Goal: Transaction & Acquisition: Purchase product/service

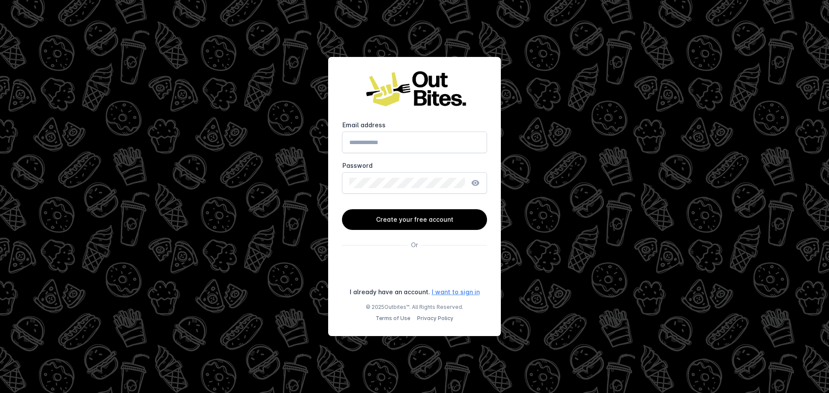
type input "**********"
click at [457, 292] on link "I want to sign in" at bounding box center [456, 291] width 48 height 9
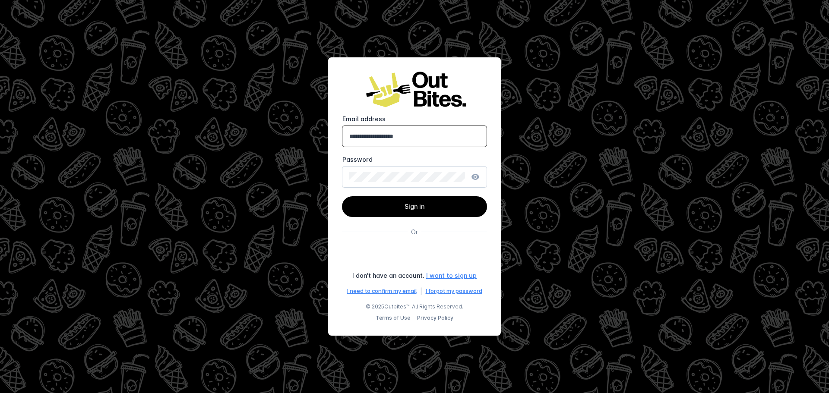
click at [434, 136] on input "**********" at bounding box center [414, 136] width 130 height 10
drag, startPoint x: 436, startPoint y: 136, endPoint x: 297, endPoint y: 135, distance: 139.0
click at [297, 135] on div "**********" at bounding box center [414, 196] width 829 height 393
type input "**********"
click at [404, 206] on span "Sign in" at bounding box center [414, 206] width 20 height 7
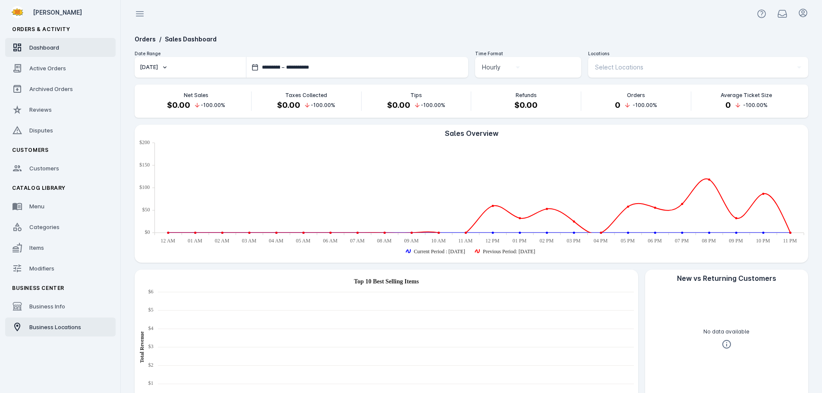
click at [57, 326] on span "Business Locations" at bounding box center [55, 327] width 52 height 7
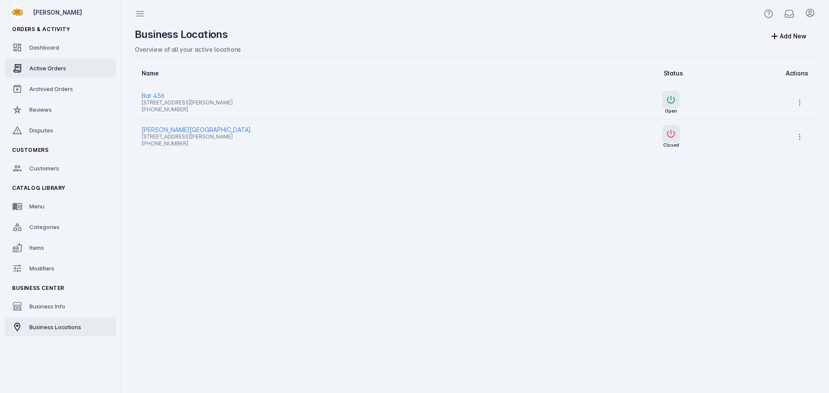
click at [48, 65] on span "Active Orders" at bounding box center [47, 68] width 37 height 7
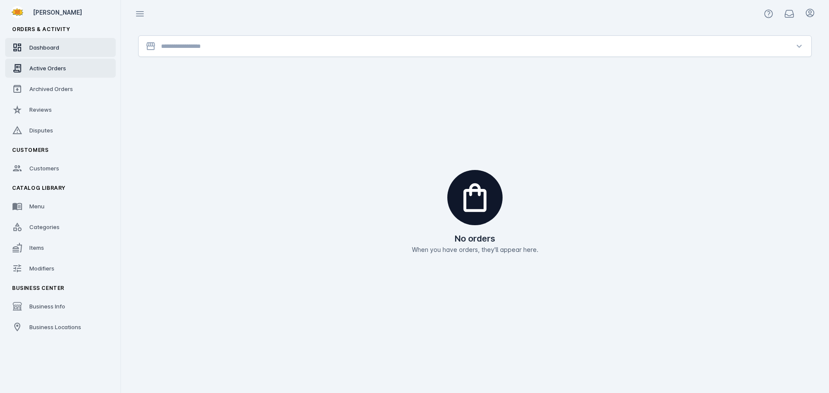
click at [63, 54] on link "Dashboard" at bounding box center [60, 47] width 111 height 19
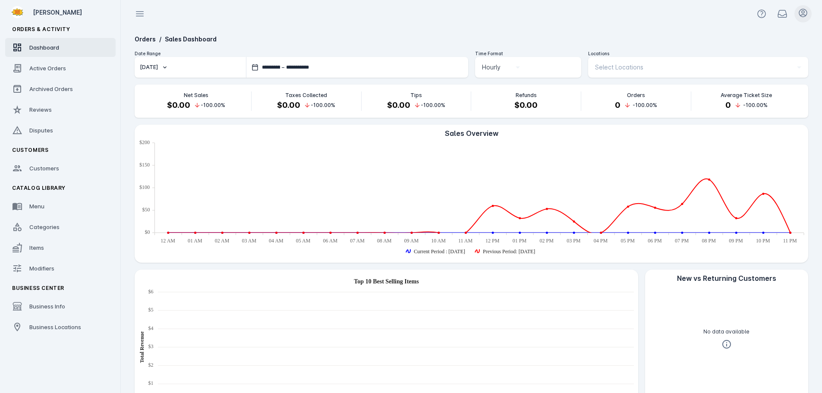
click at [802, 14] on icon at bounding box center [803, 13] width 10 height 10
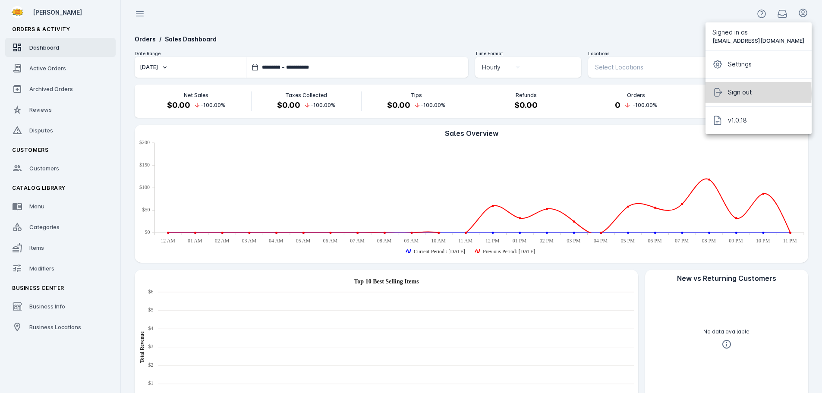
click at [745, 94] on span "Sign out" at bounding box center [740, 92] width 24 height 10
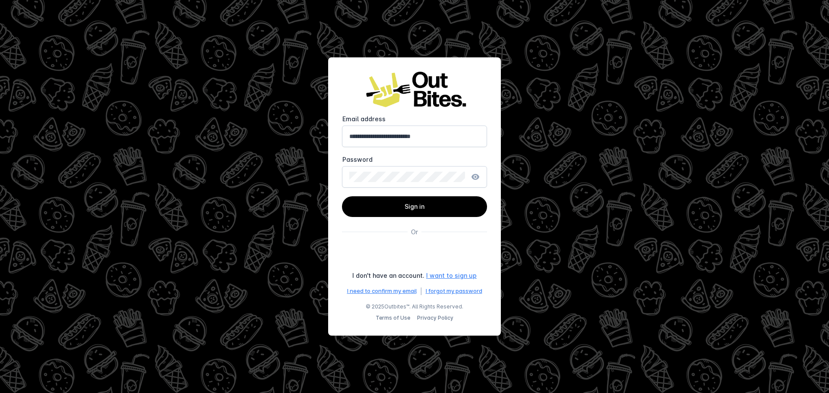
click at [426, 139] on input "**********" at bounding box center [414, 136] width 130 height 10
type input "**********"
click at [422, 212] on span at bounding box center [414, 206] width 145 height 21
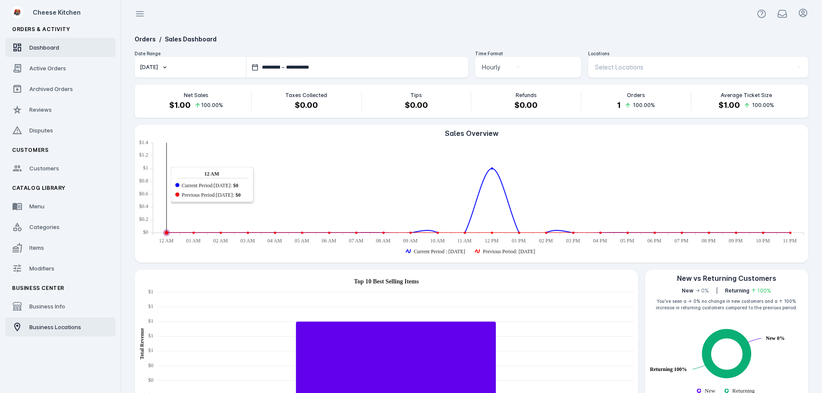
click at [57, 328] on span "Business Locations" at bounding box center [55, 327] width 52 height 7
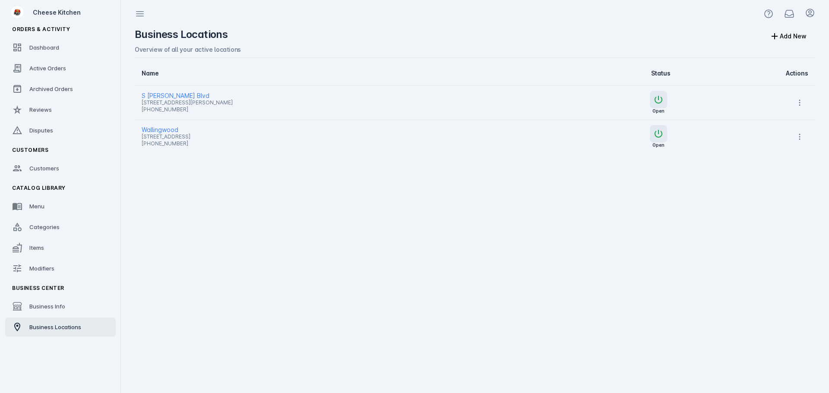
click at [165, 95] on span "S Lamar Blvd" at bounding box center [334, 96] width 385 height 10
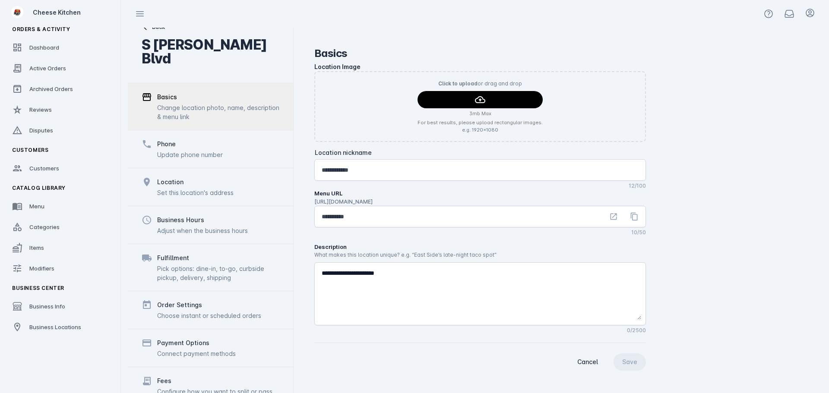
scroll to position [67, 0]
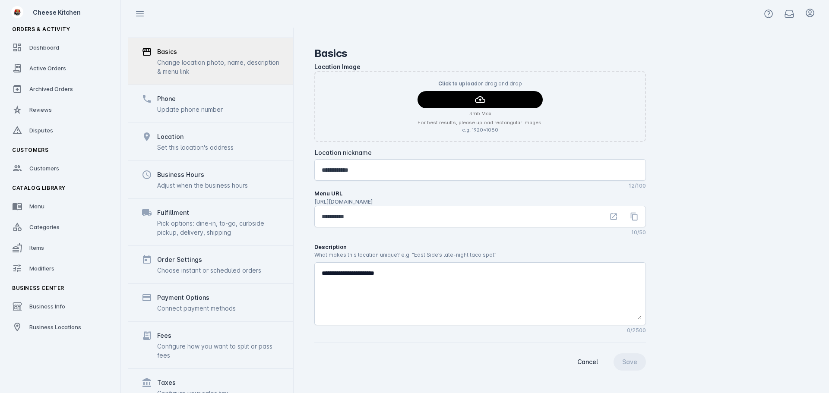
click at [201, 304] on div "Connect payment methods" at bounding box center [196, 308] width 79 height 9
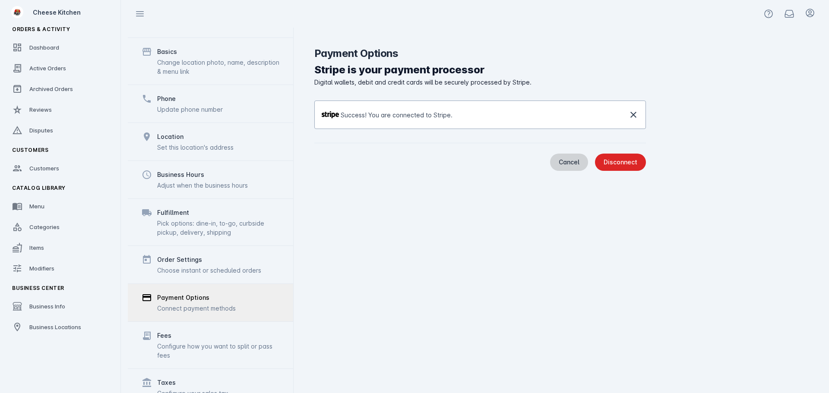
click at [569, 161] on span "Cancel" at bounding box center [569, 162] width 21 height 6
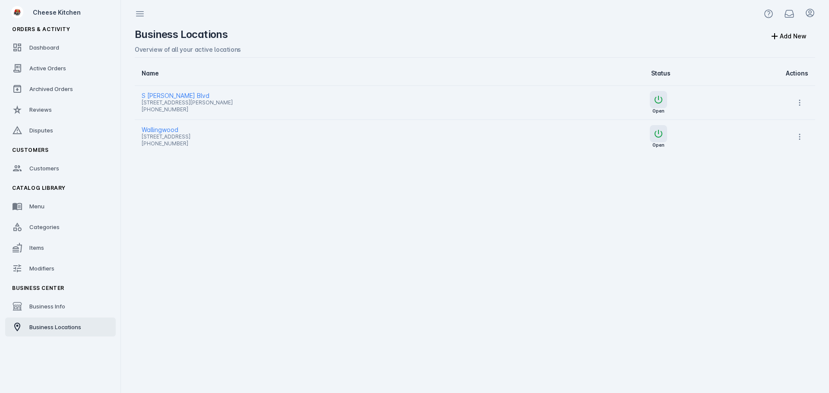
click at [154, 129] on span "Wallingwood" at bounding box center [334, 130] width 385 height 10
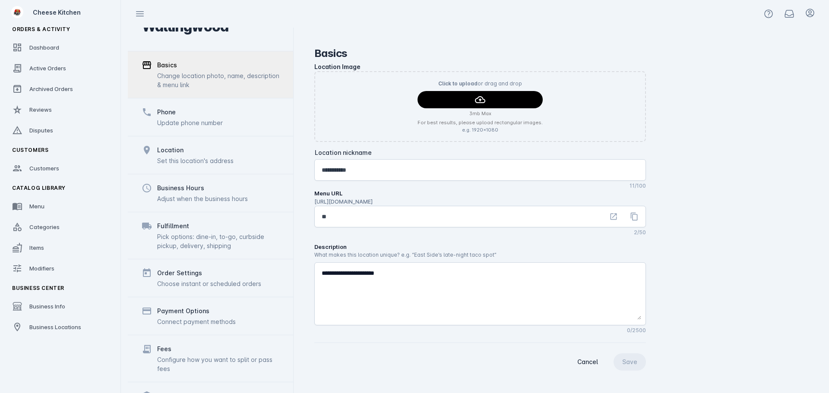
scroll to position [67, 0]
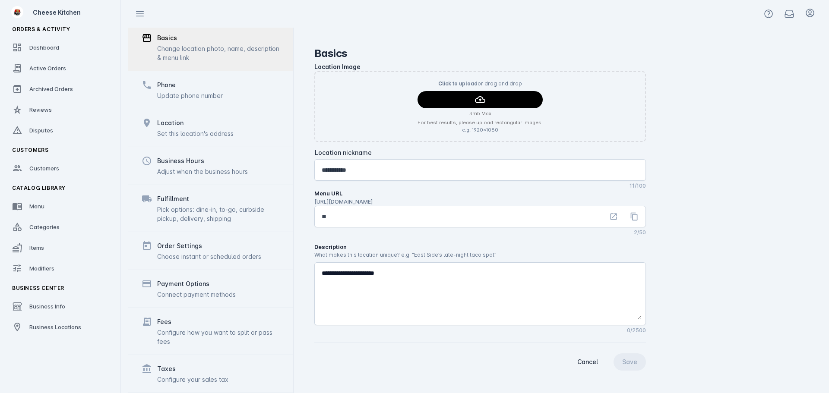
click at [211, 282] on div "Payment Options" at bounding box center [196, 284] width 79 height 10
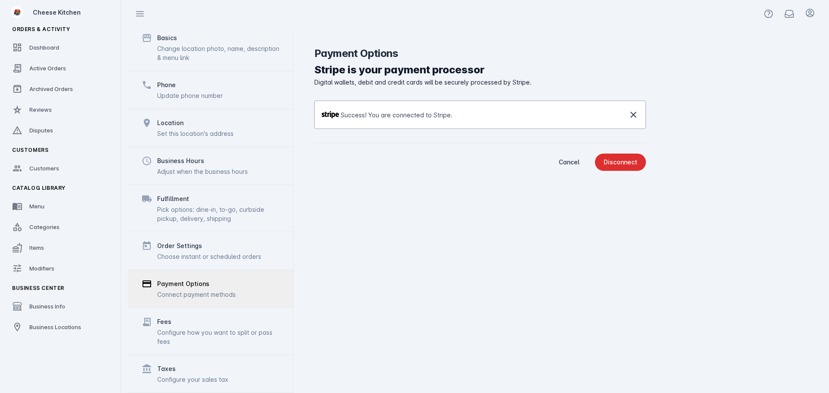
click at [621, 160] on div "Disconnect" at bounding box center [620, 162] width 34 height 6
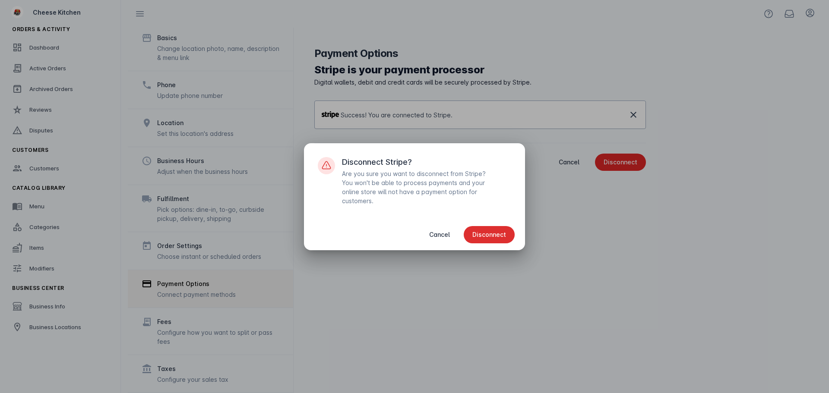
click at [483, 232] on span "Disconnect" at bounding box center [489, 235] width 34 height 6
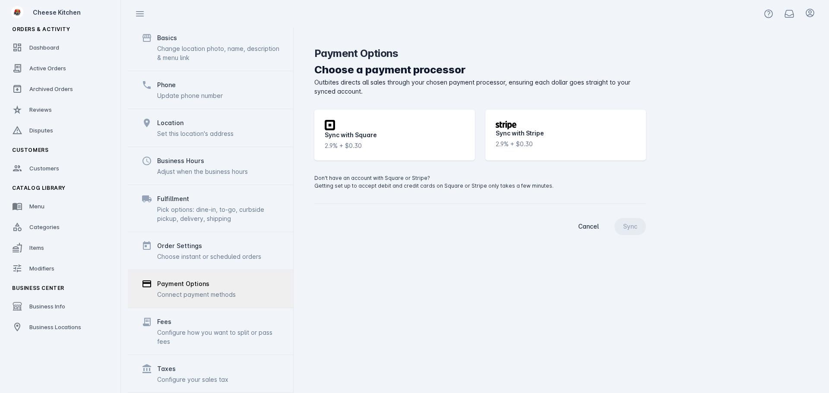
click at [345, 142] on div "2.9% + $0.30" at bounding box center [343, 145] width 37 height 9
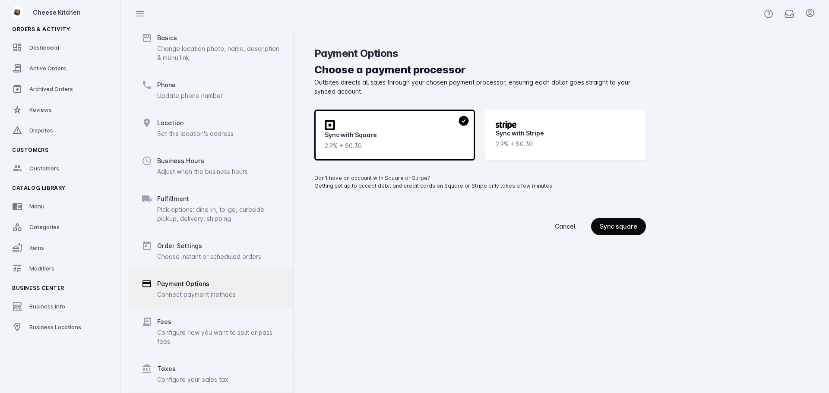
click at [620, 222] on span "continue" at bounding box center [618, 226] width 55 height 21
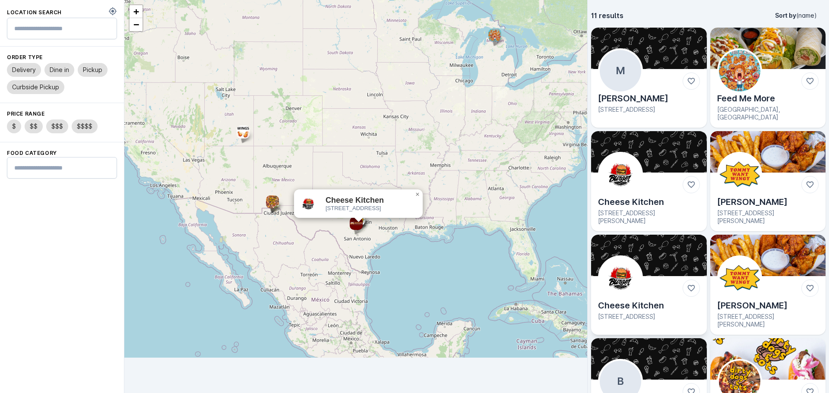
click at [633, 277] on img at bounding box center [620, 277] width 41 height 41
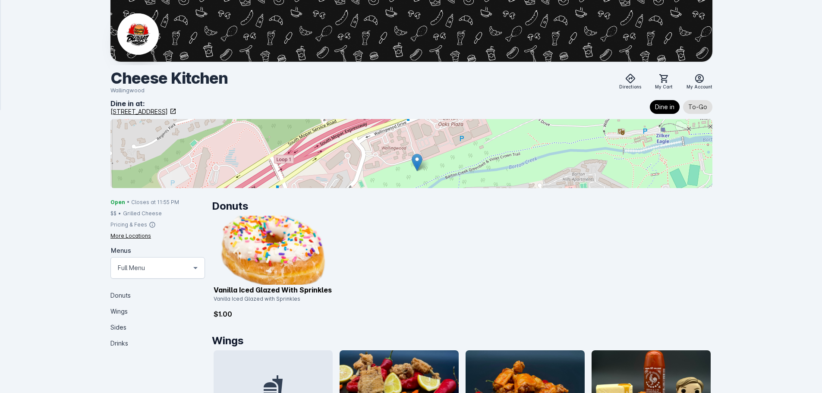
scroll to position [173, 0]
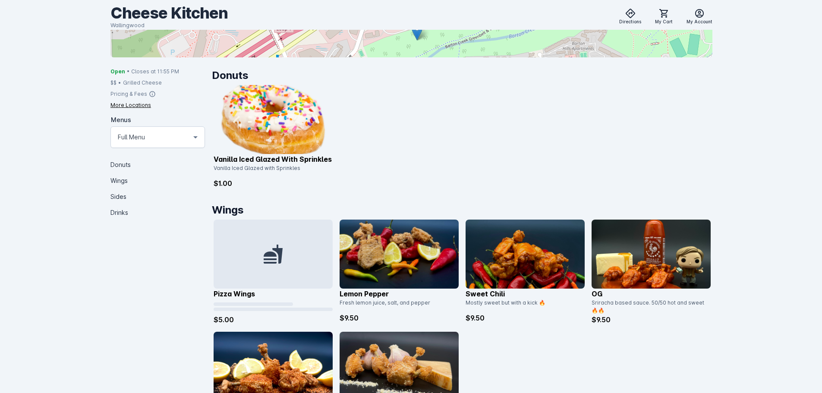
click at [297, 119] on img at bounding box center [273, 119] width 119 height 69
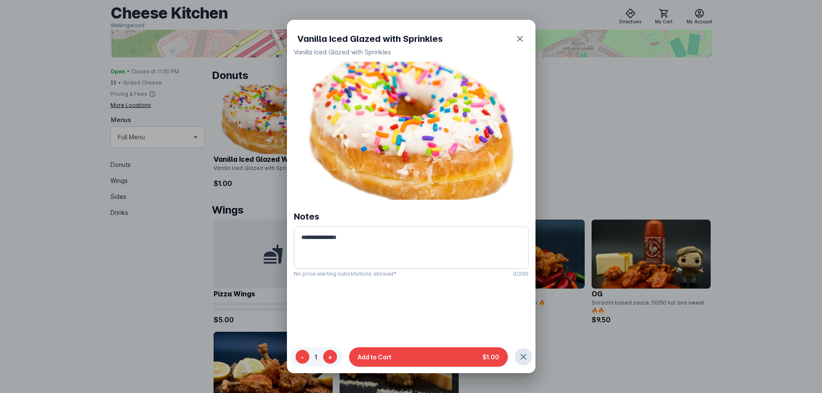
drag, startPoint x: 405, startPoint y: 354, endPoint x: 464, endPoint y: 282, distance: 92.6
click at [406, 354] on button "Add to Cart $1.00" at bounding box center [428, 356] width 159 height 19
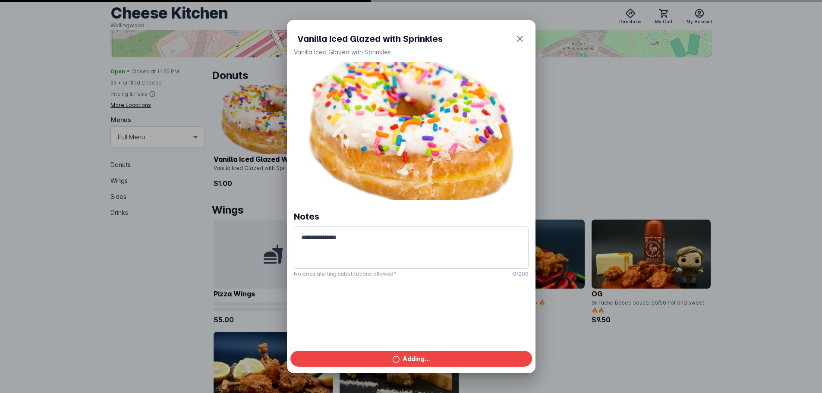
scroll to position [173, 0]
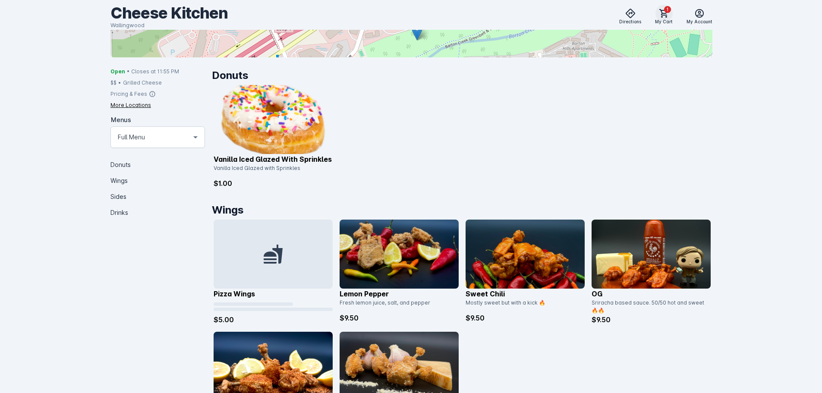
click at [670, 20] on span at bounding box center [664, 13] width 21 height 21
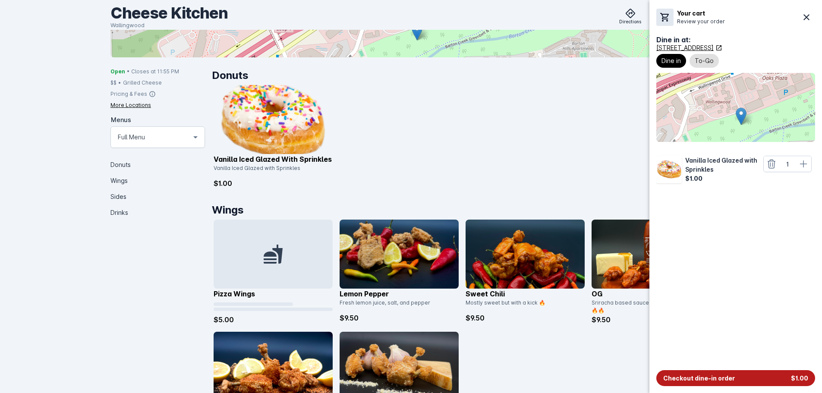
click at [720, 379] on span "Checkout dine-in order" at bounding box center [699, 378] width 72 height 9
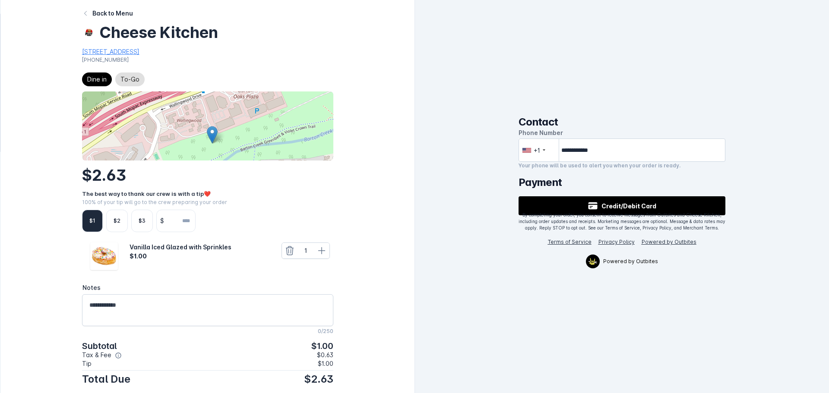
click at [95, 219] on div "$1" at bounding box center [92, 221] width 21 height 22
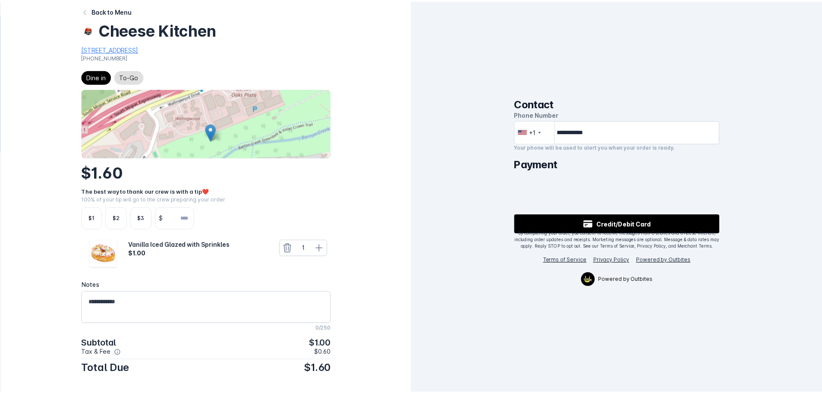
scroll to position [4, 0]
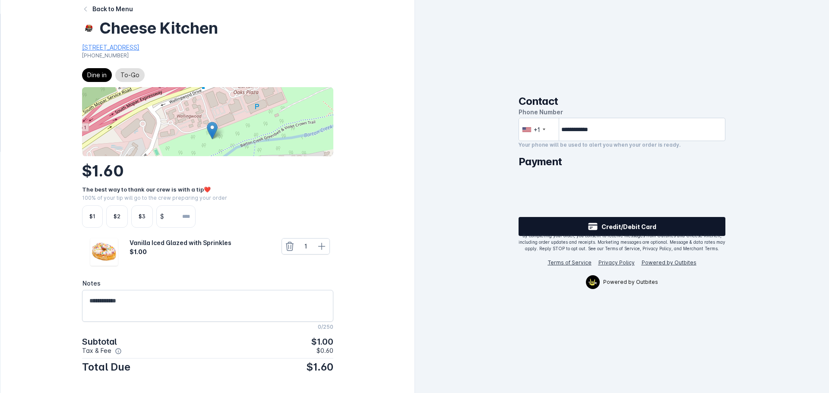
click at [593, 224] on icon at bounding box center [592, 224] width 9 height 2
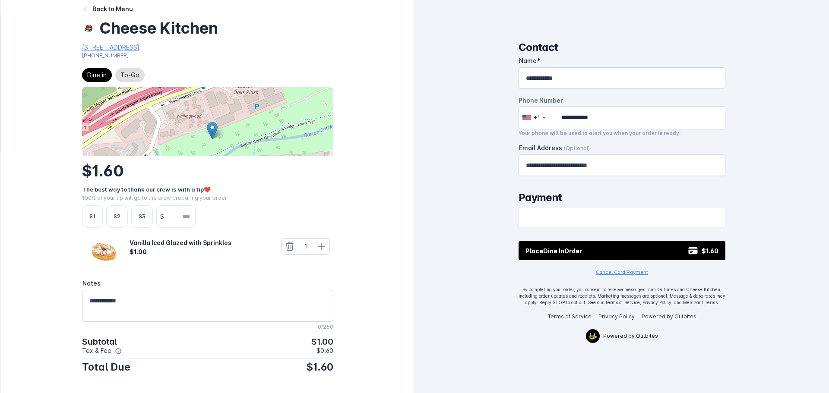
click at [629, 275] on small "Cancel Card Payment" at bounding box center [622, 272] width 52 height 6
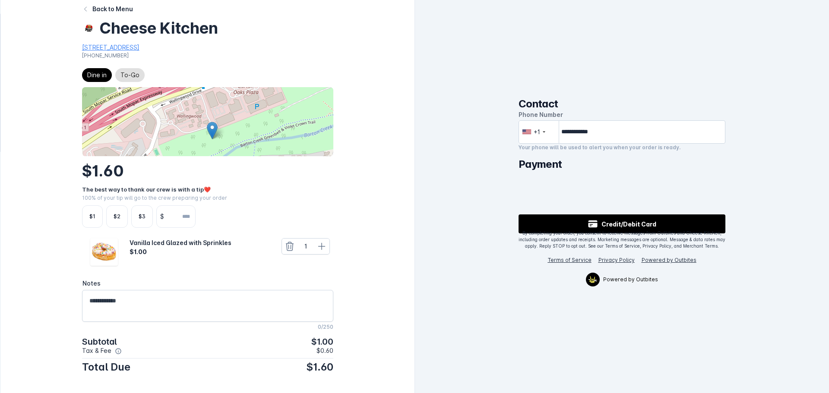
click at [112, 7] on div "Back to Menu" at bounding box center [112, 8] width 41 height 9
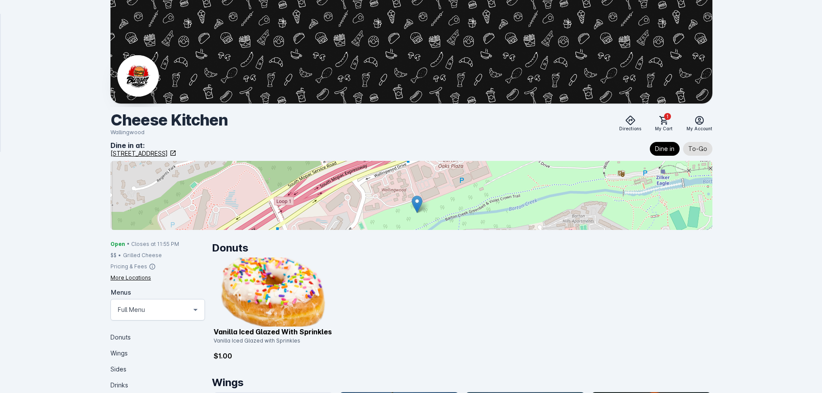
click at [468, 276] on div "Vanilla Iced Glazed with Sprinkles Vanilla Iced Glazed with Sprinkles $1.00" at bounding box center [462, 310] width 497 height 104
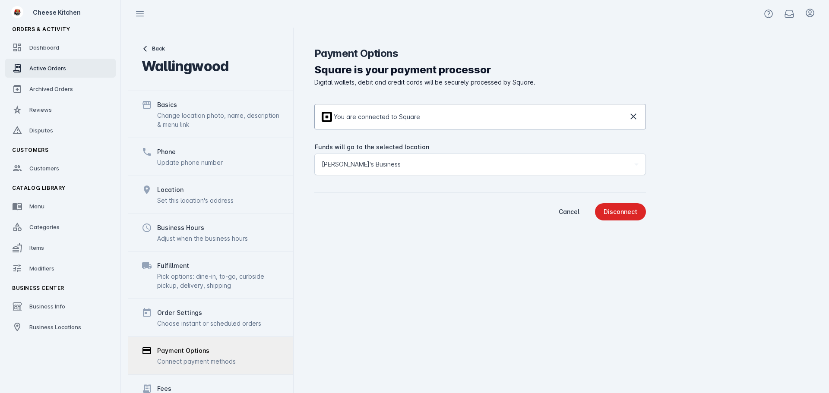
drag, startPoint x: 44, startPoint y: 76, endPoint x: 56, endPoint y: 76, distance: 12.5
click at [44, 76] on link "Active Orders" at bounding box center [60, 68] width 111 height 19
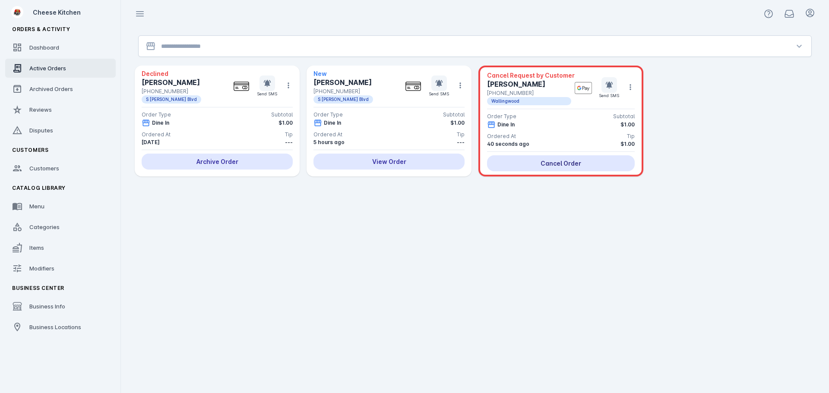
click at [546, 166] on div "Cancel Order" at bounding box center [561, 163] width 148 height 16
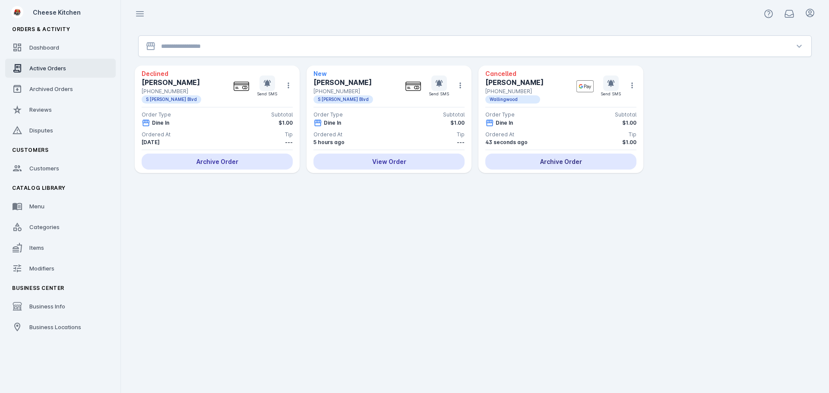
click at [568, 161] on div "Archive Order" at bounding box center [560, 162] width 151 height 16
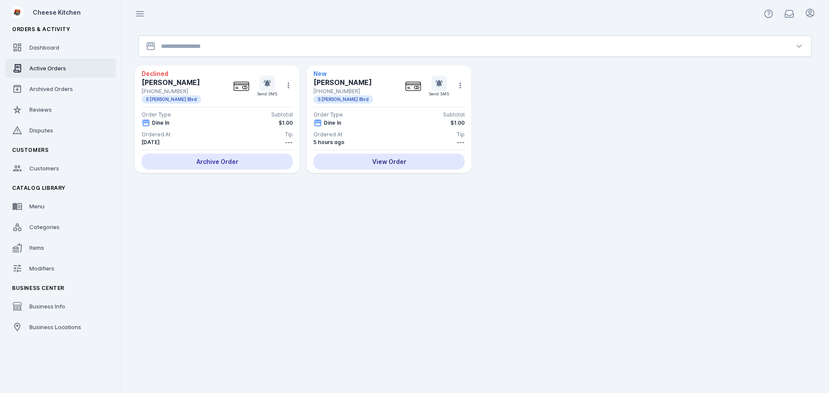
click at [374, 167] on div "View Order" at bounding box center [388, 162] width 151 height 16
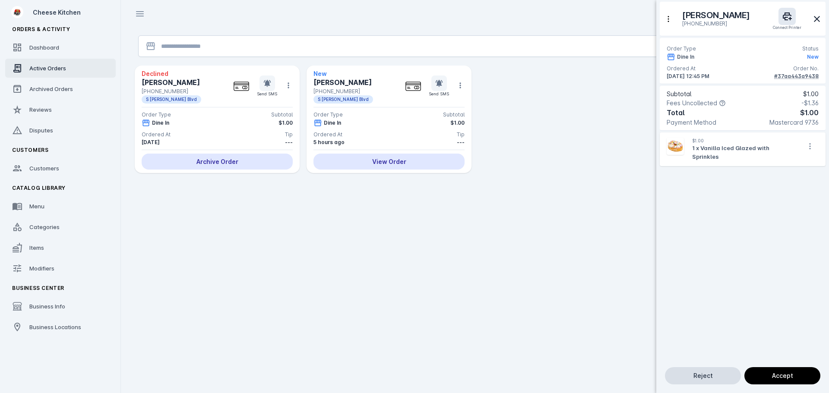
click at [696, 378] on span "Reject" at bounding box center [702, 376] width 19 height 6
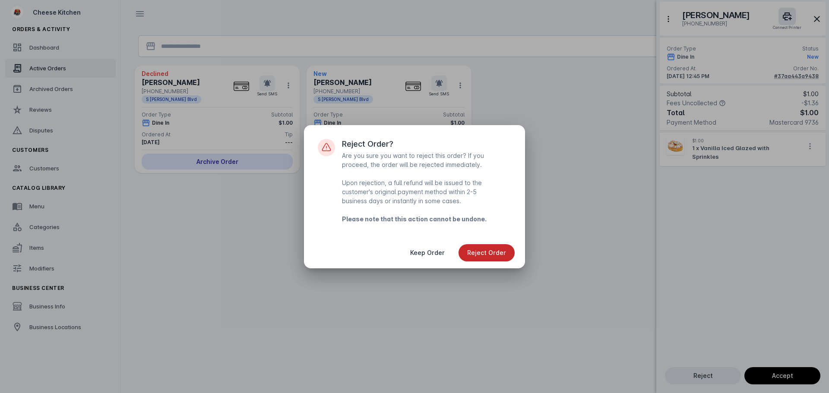
click at [498, 253] on span "Reject Order" at bounding box center [486, 253] width 39 height 6
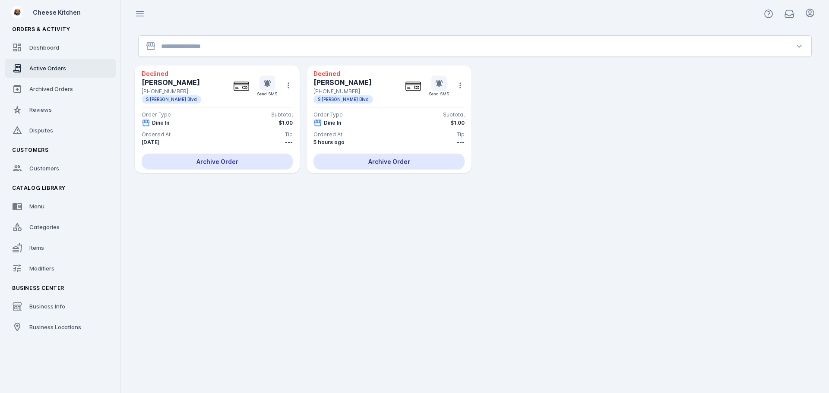
click at [345, 165] on div "Archive Order" at bounding box center [388, 162] width 151 height 16
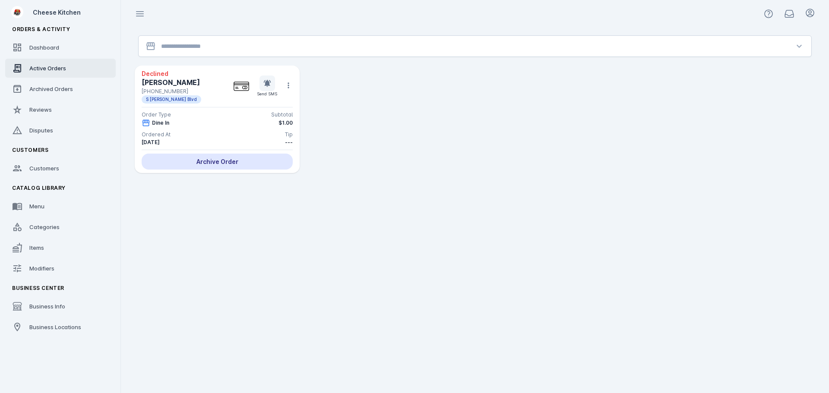
click at [227, 155] on div "Archive Order" at bounding box center [217, 162] width 151 height 16
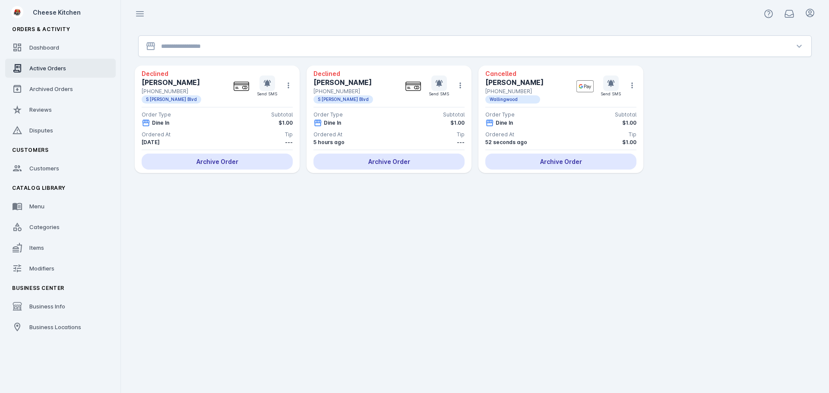
click at [310, 50] on input "Location" at bounding box center [475, 46] width 628 height 10
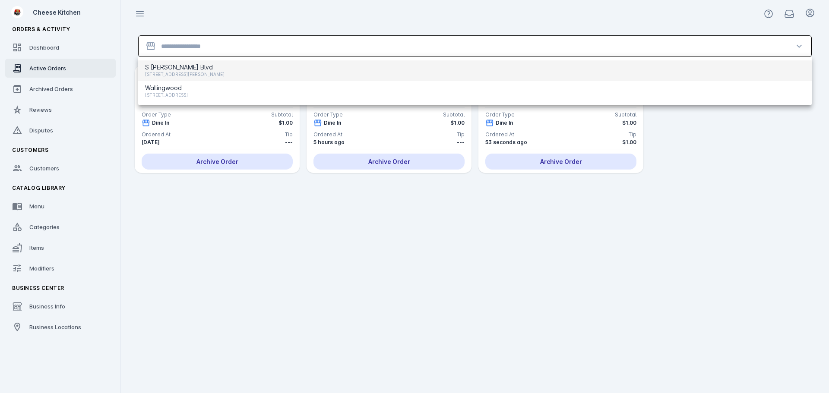
click at [233, 81] on div "S Lamar Blvd 424 S Lamar Blvd, Austin, TX 78704, USA Wallingwood 2525 Wallingwo…" at bounding box center [474, 81] width 673 height 48
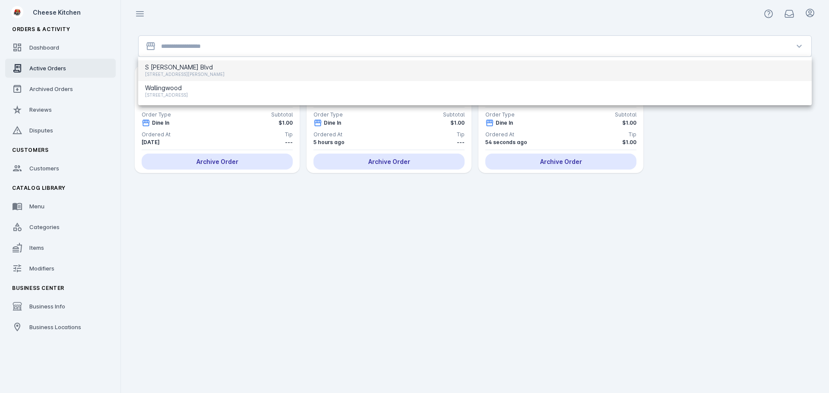
click at [224, 67] on span "S Lamar Blvd" at bounding box center [184, 67] width 79 height 10
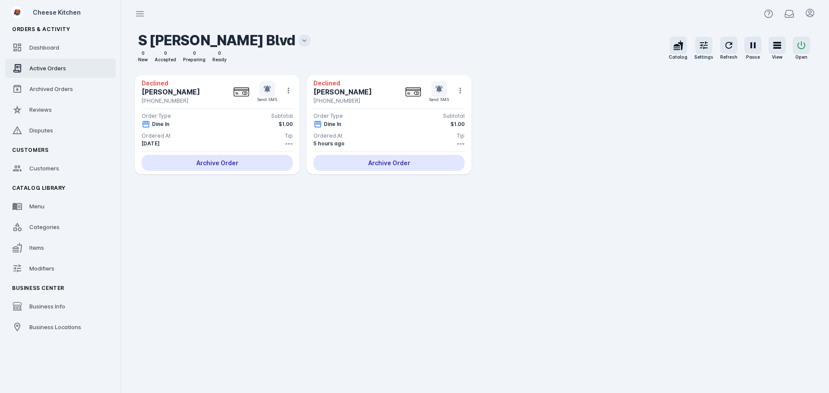
click at [357, 153] on div "Declined Joe +1 737-346-4480 Send SMS Order Type Subtotal Dine In $1.00 Ordered…" at bounding box center [388, 124] width 165 height 99
click at [353, 159] on div "Archive Order" at bounding box center [388, 163] width 151 height 16
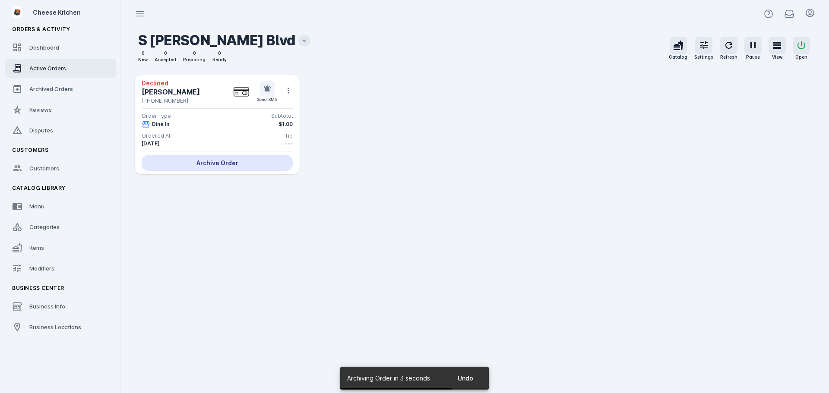
click at [234, 162] on div "Archive Order" at bounding box center [217, 163] width 151 height 16
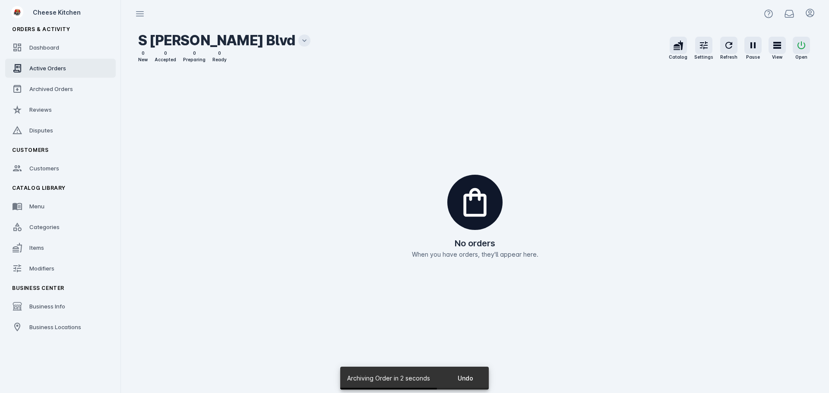
click at [300, 41] on icon at bounding box center [304, 40] width 9 height 9
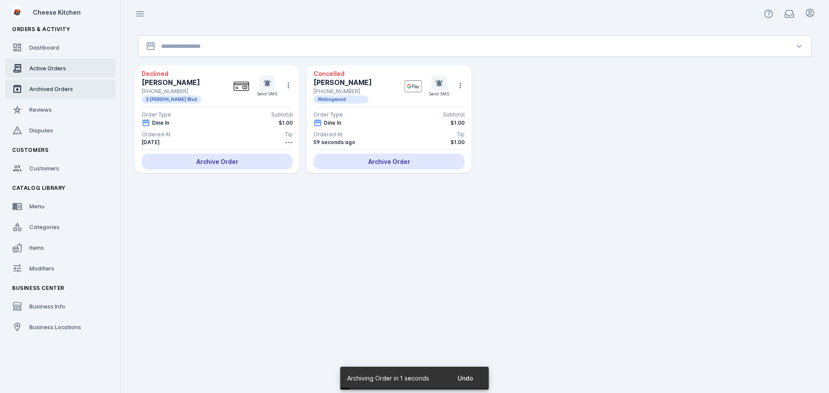
click at [42, 83] on link "Archived Orders" at bounding box center [60, 88] width 111 height 19
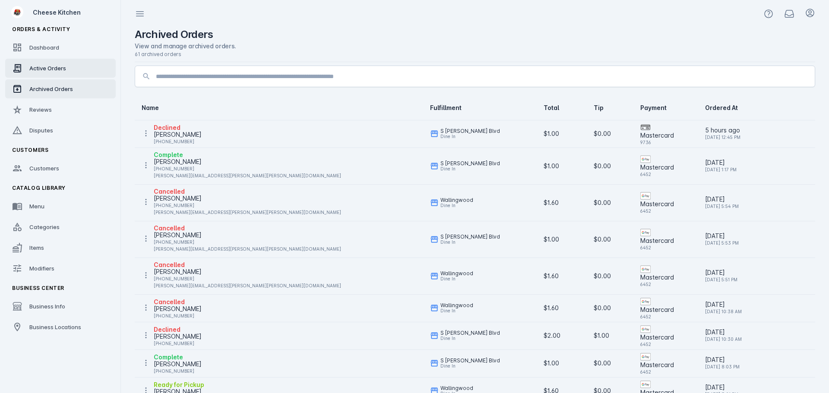
click at [47, 68] on span "Active Orders" at bounding box center [47, 68] width 37 height 7
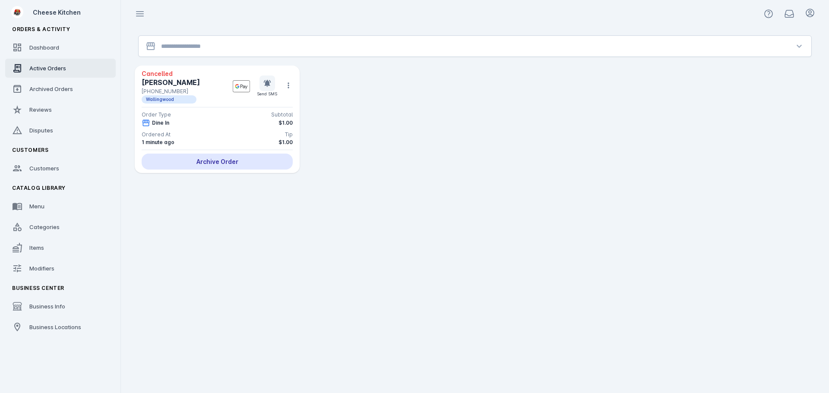
click at [220, 49] on input "Location" at bounding box center [475, 46] width 628 height 10
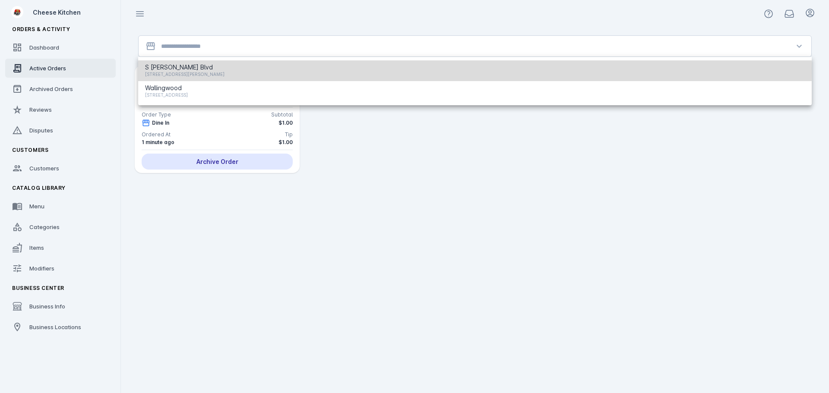
click at [218, 69] on span "S Lamar Blvd" at bounding box center [184, 67] width 79 height 10
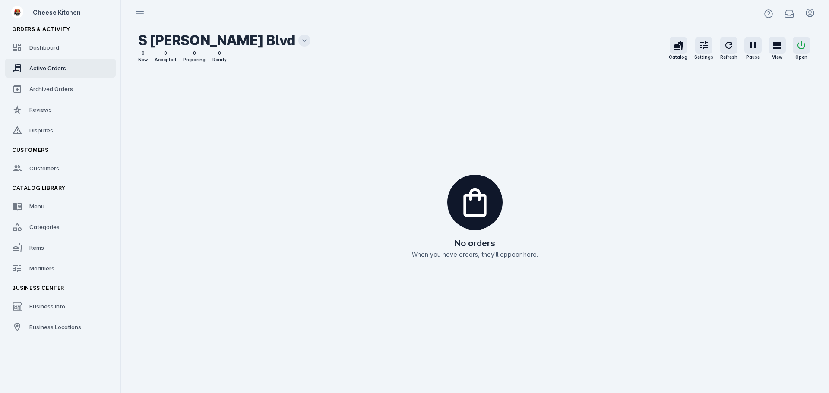
click at [300, 42] on icon at bounding box center [304, 40] width 9 height 9
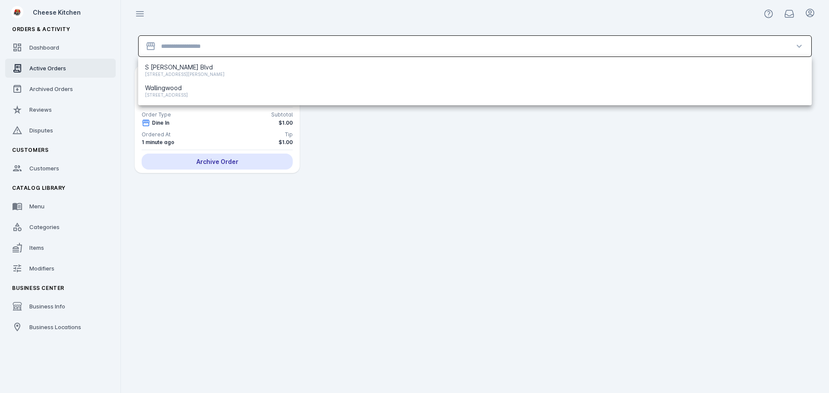
click at [193, 47] on input "Location" at bounding box center [475, 46] width 628 height 10
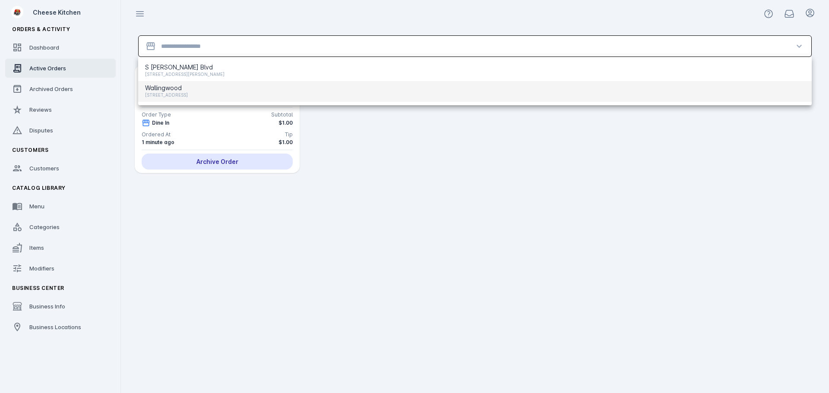
click at [182, 92] on span "[STREET_ADDRESS]" at bounding box center [166, 95] width 43 height 10
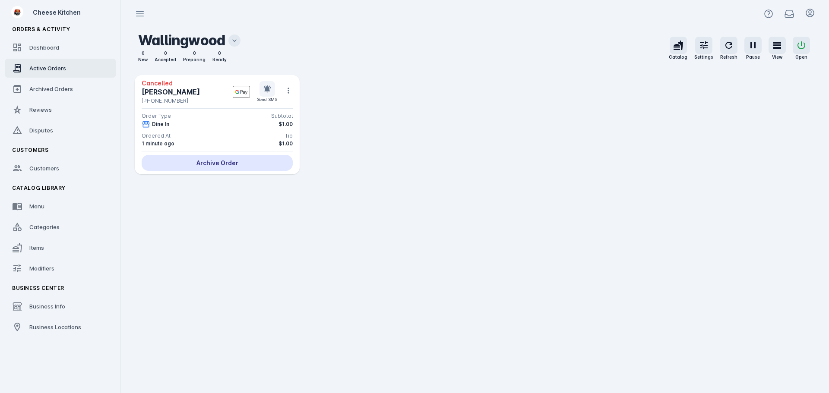
click at [196, 162] on div "Archive Order" at bounding box center [217, 163] width 151 height 16
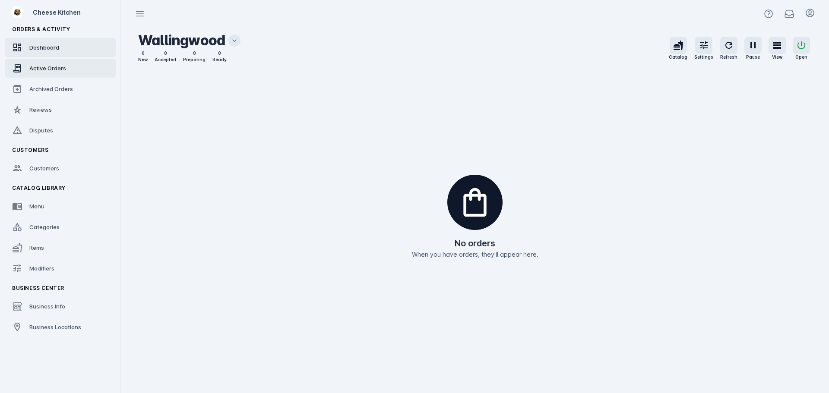
click at [55, 52] on link "Dashboard" at bounding box center [60, 47] width 111 height 19
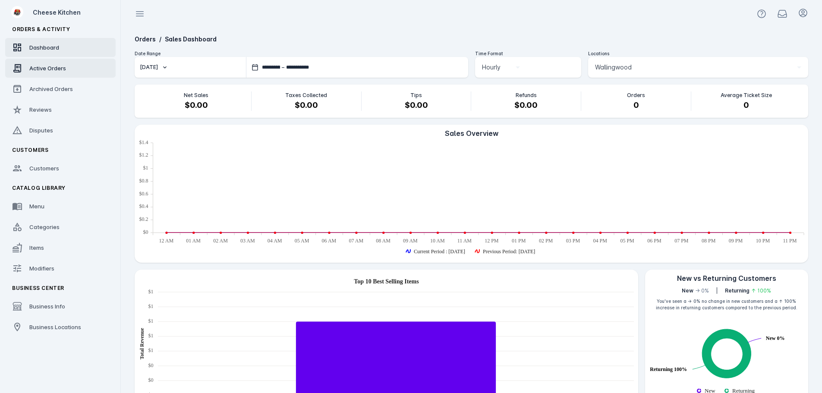
click at [60, 64] on div "Active Orders" at bounding box center [47, 68] width 37 height 9
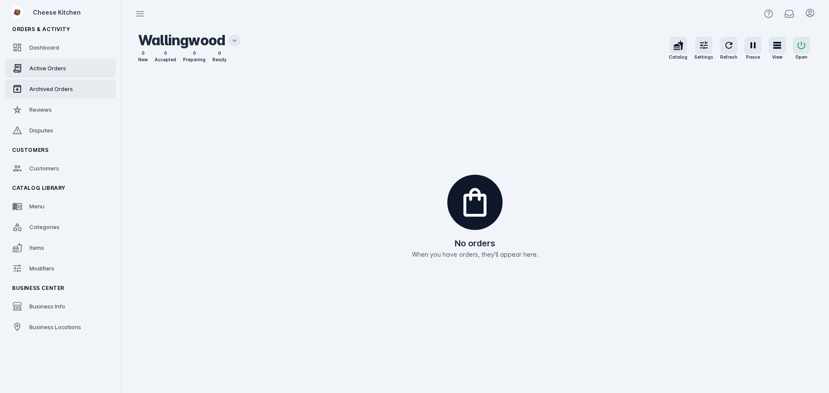
click at [64, 92] on span "Archived Orders" at bounding box center [51, 88] width 44 height 7
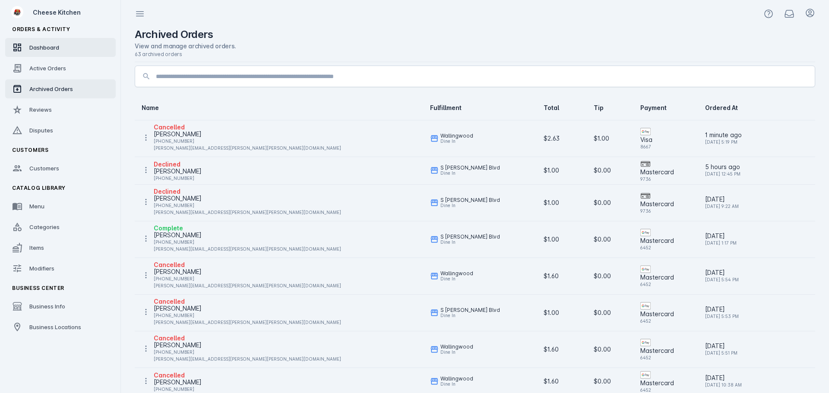
click at [45, 49] on span "Dashboard" at bounding box center [44, 47] width 30 height 7
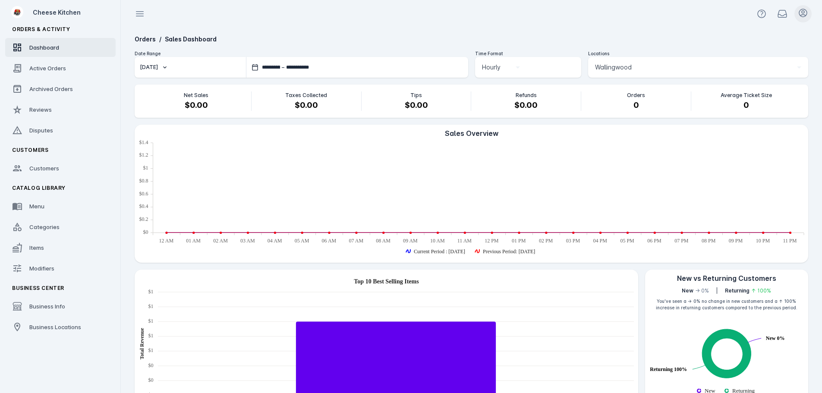
click at [802, 12] on icon at bounding box center [803, 13] width 10 height 10
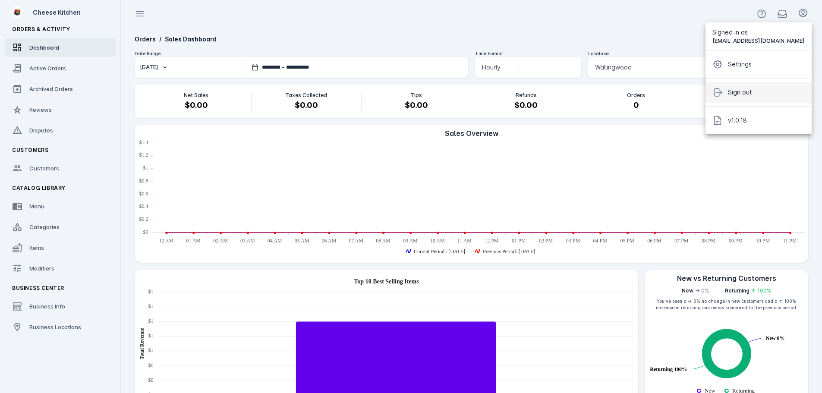
click at [752, 91] on span "Sign out" at bounding box center [740, 92] width 24 height 10
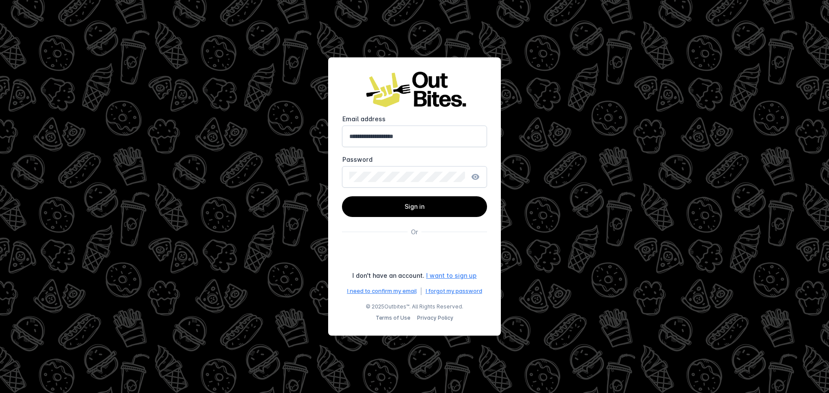
click at [433, 137] on input "**********" at bounding box center [414, 136] width 130 height 10
type input "**********"
drag, startPoint x: 413, startPoint y: 205, endPoint x: 190, endPoint y: 164, distance: 226.6
click at [412, 205] on span "Sign in" at bounding box center [414, 206] width 20 height 7
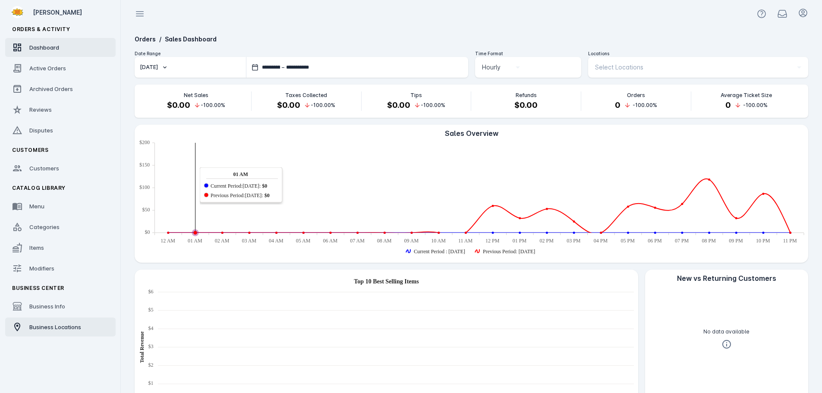
click at [65, 332] on link "Business Locations" at bounding box center [60, 327] width 111 height 19
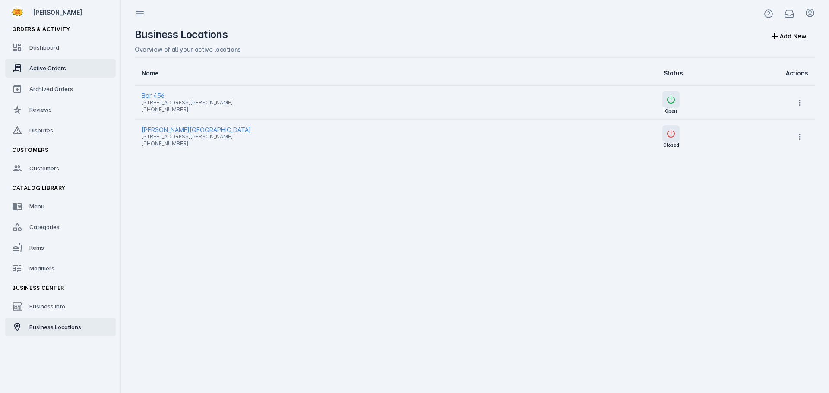
click at [55, 63] on link "Active Orders" at bounding box center [60, 68] width 111 height 19
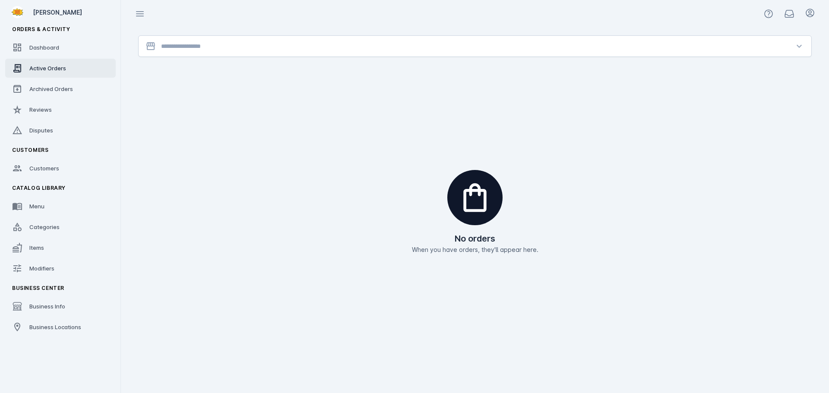
click at [156, 51] on div at bounding box center [153, 46] width 16 height 10
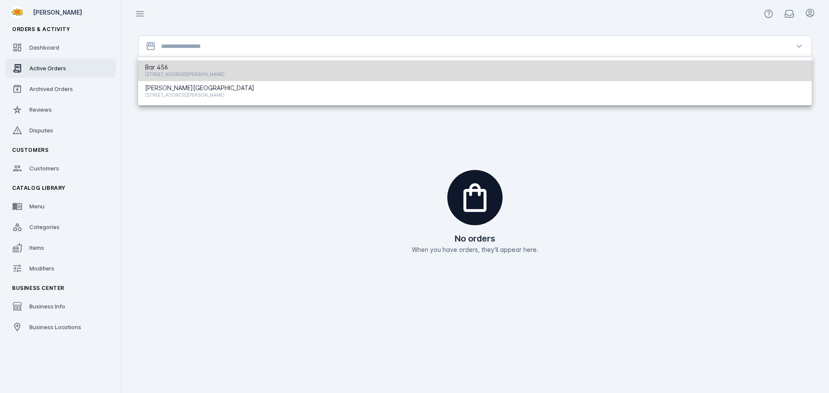
click at [168, 67] on span "Bar 456" at bounding box center [184, 67] width 79 height 10
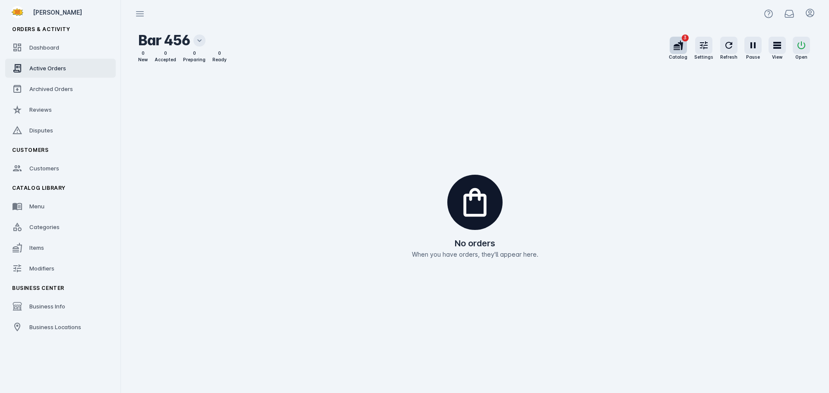
click at [677, 43] on icon "button" at bounding box center [678, 45] width 10 height 10
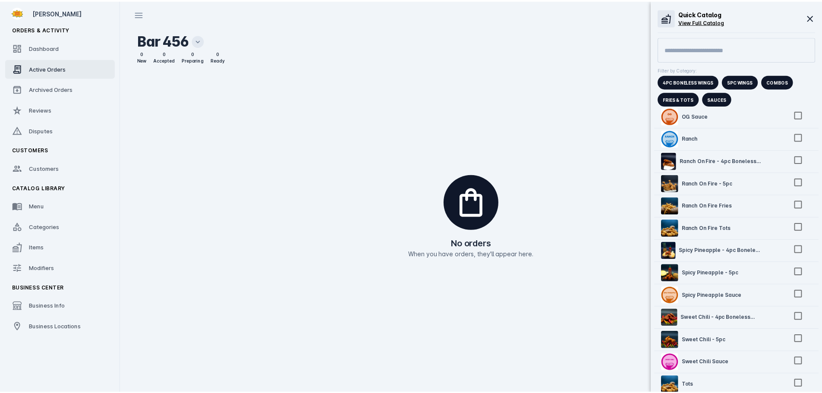
scroll to position [569, 0]
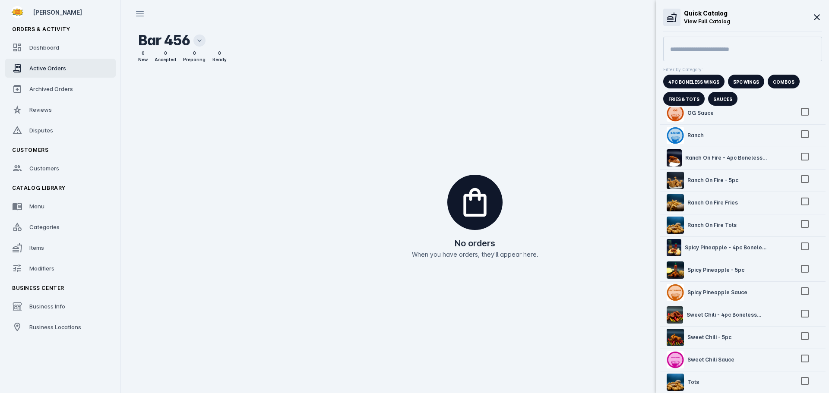
click at [350, 141] on div at bounding box center [414, 196] width 829 height 393
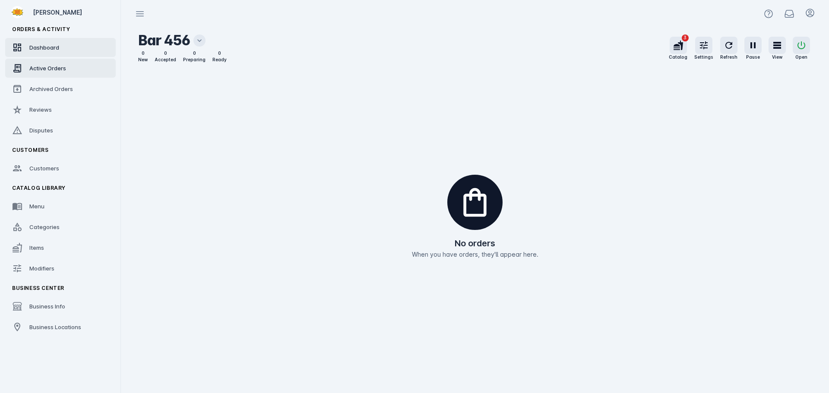
click at [43, 53] on link "Dashboard" at bounding box center [60, 47] width 111 height 19
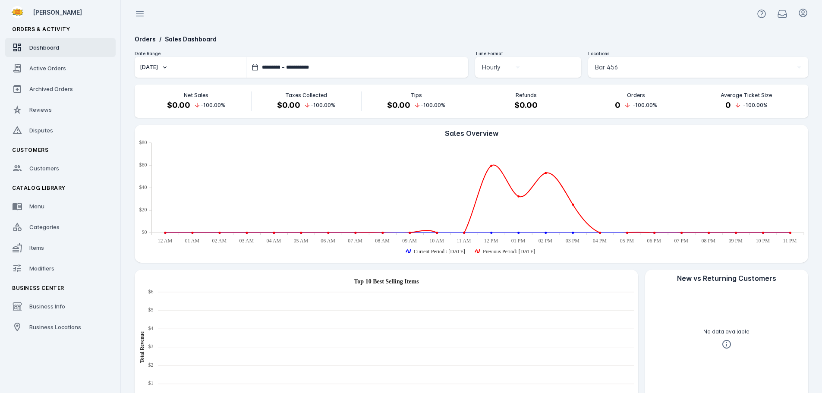
click at [42, 47] on span "Dashboard" at bounding box center [44, 47] width 30 height 7
click at [62, 76] on link "Active Orders" at bounding box center [60, 68] width 111 height 19
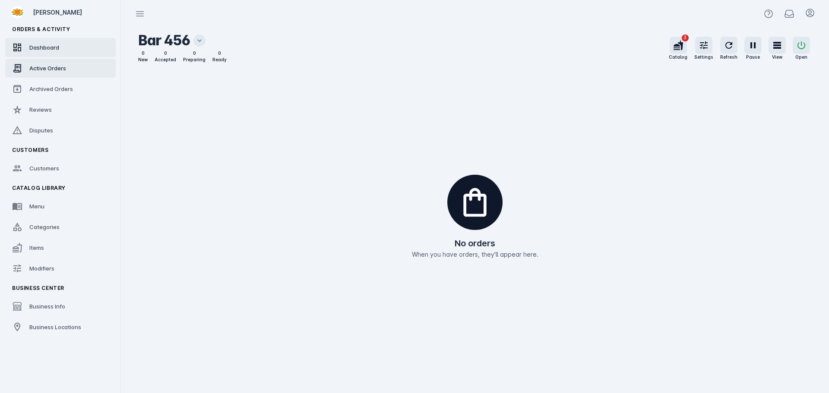
click at [57, 51] on div "Dashboard" at bounding box center [44, 47] width 30 height 9
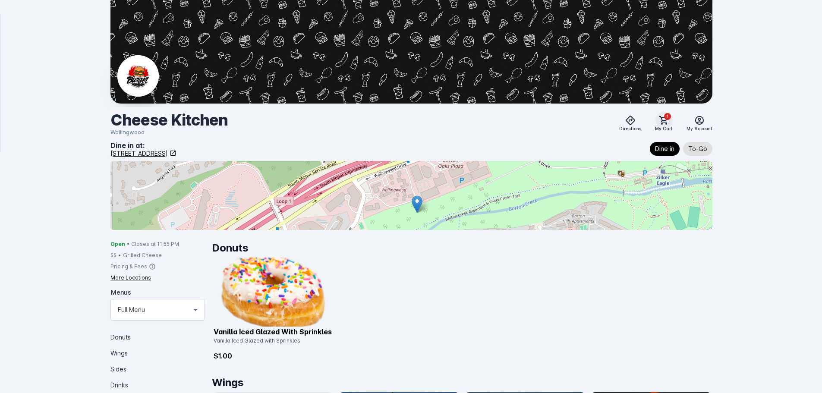
click at [670, 118] on span "1" at bounding box center [667, 116] width 7 height 7
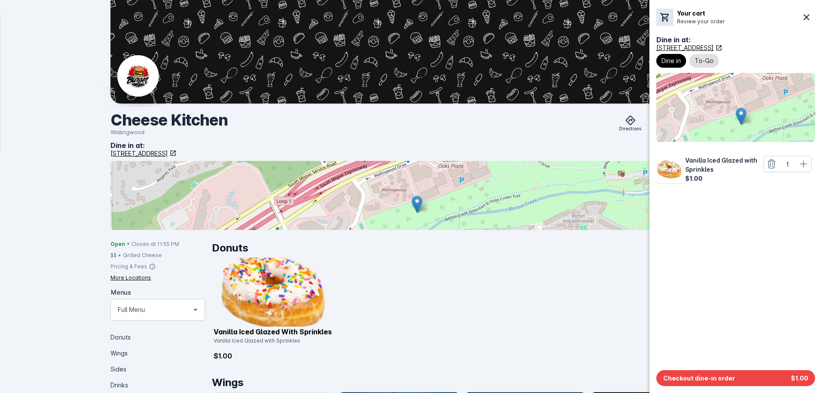
drag, startPoint x: 714, startPoint y: 373, endPoint x: 645, endPoint y: 352, distance: 71.5
click at [713, 374] on button "Checkout dine-in order $1.00" at bounding box center [736, 378] width 159 height 16
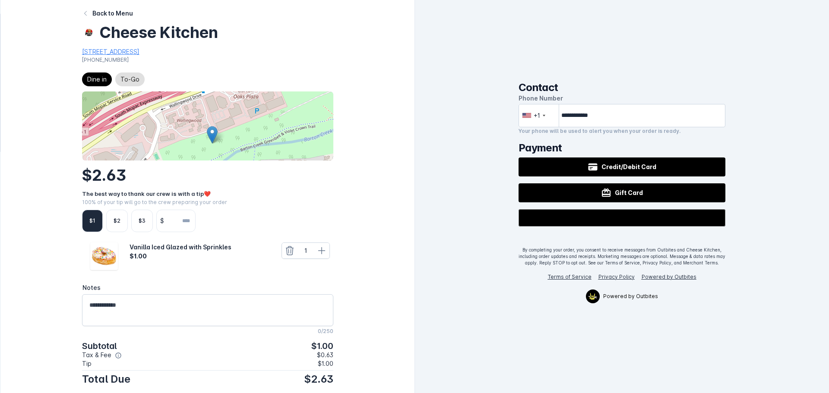
click at [89, 216] on div "$1" at bounding box center [92, 221] width 21 height 22
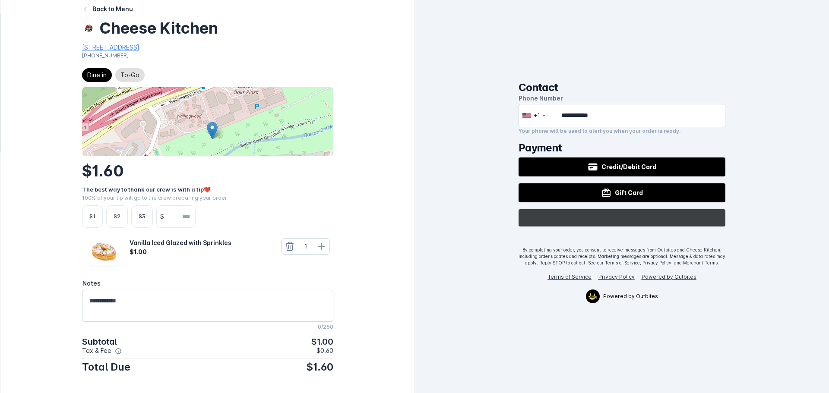
click at [589, 218] on div "@import url(//fonts.googleapis.com/css?family=Google+Sans_old:500) ••••••" at bounding box center [621, 217] width 207 height 17
click at [630, 219] on image "Buy with GPay" at bounding box center [625, 218] width 16 height 13
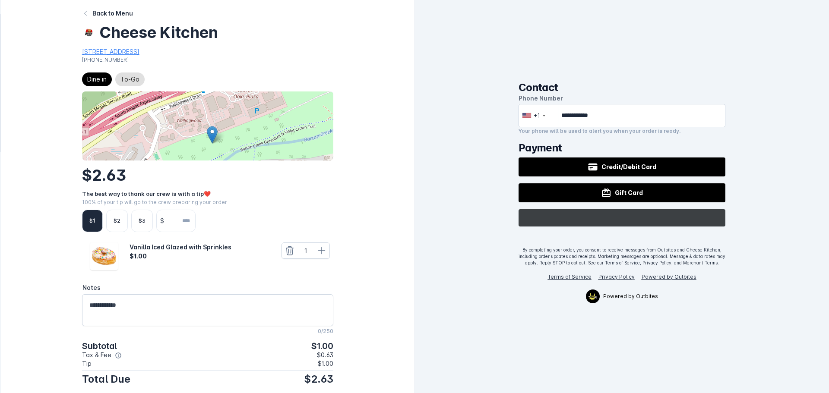
click at [551, 220] on div "@import url(//[DOMAIN_NAME][URL]) ••••••" at bounding box center [621, 217] width 207 height 17
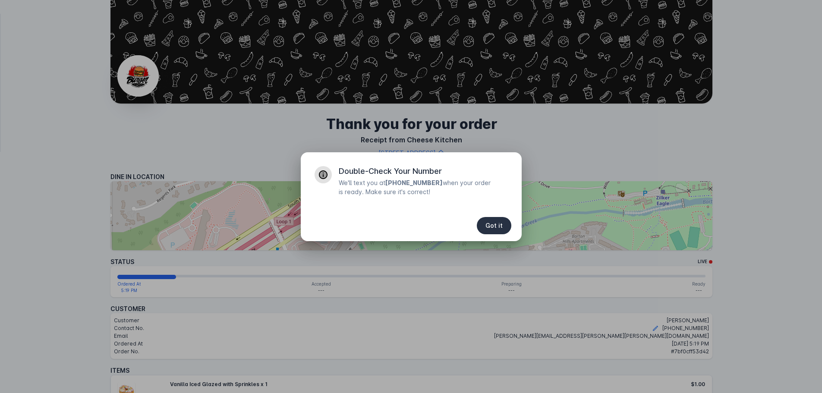
click at [505, 219] on span "button" at bounding box center [494, 225] width 35 height 21
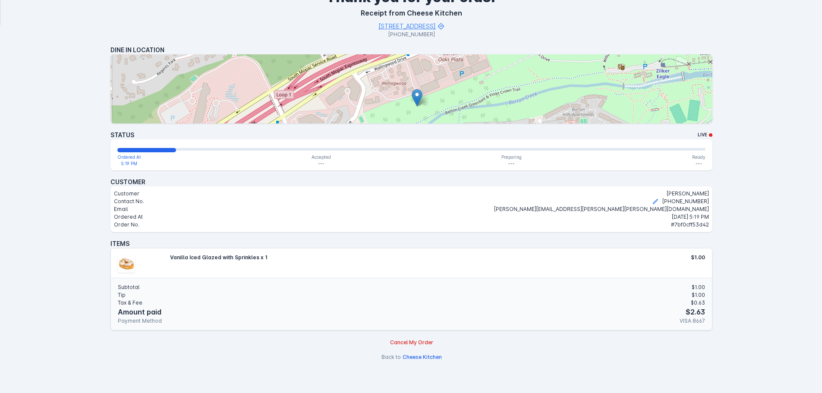
scroll to position [145, 0]
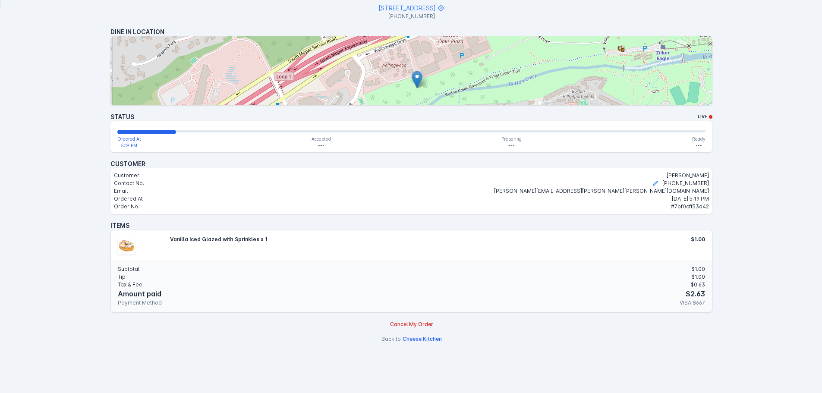
click at [399, 320] on div "Cancel My Order" at bounding box center [412, 323] width 602 height 9
click at [404, 323] on div "Cancel My Order" at bounding box center [411, 325] width 43 height 8
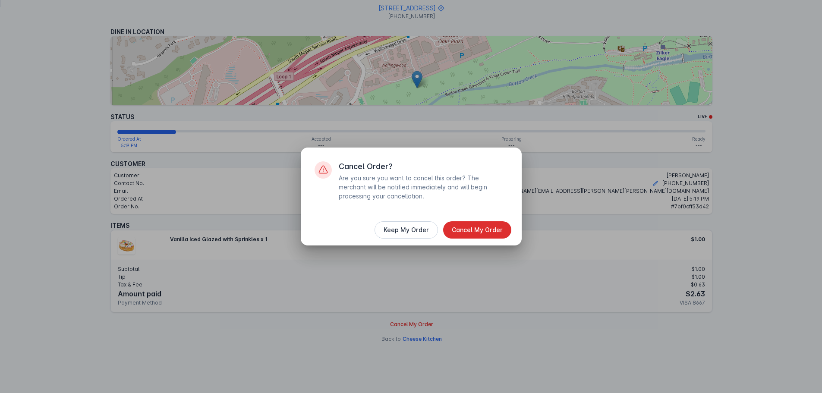
click at [477, 227] on span "Cancel My Order" at bounding box center [477, 230] width 51 height 6
